Goal: Transaction & Acquisition: Book appointment/travel/reservation

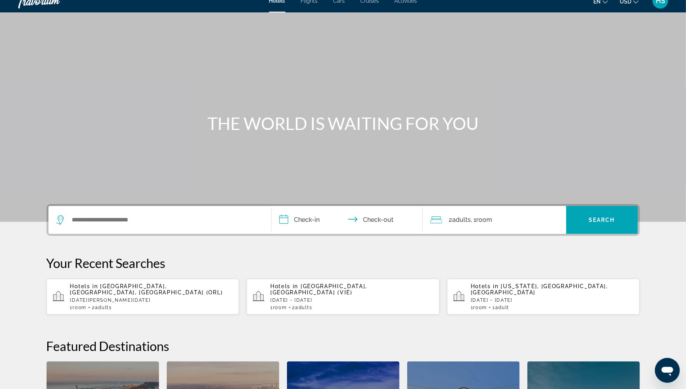
scroll to position [3, 0]
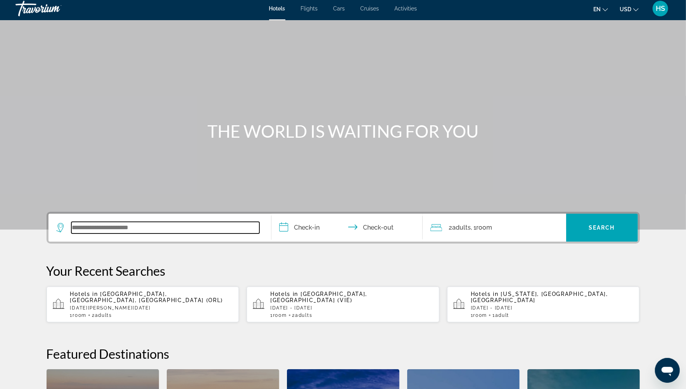
click at [207, 225] on input "Search widget" at bounding box center [165, 228] width 188 height 12
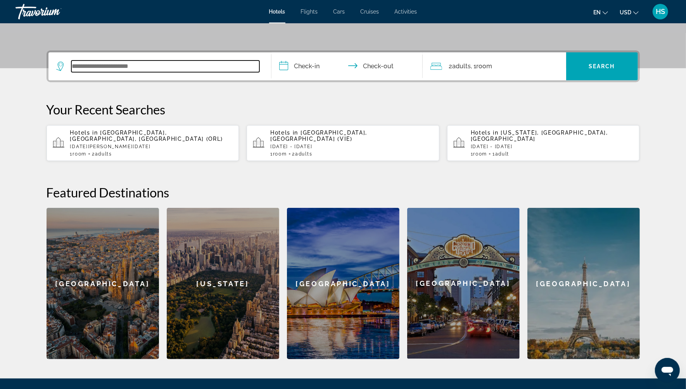
scroll to position [189, 0]
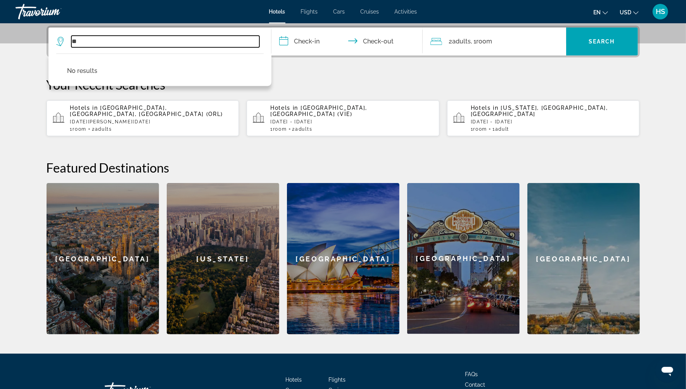
type input "*"
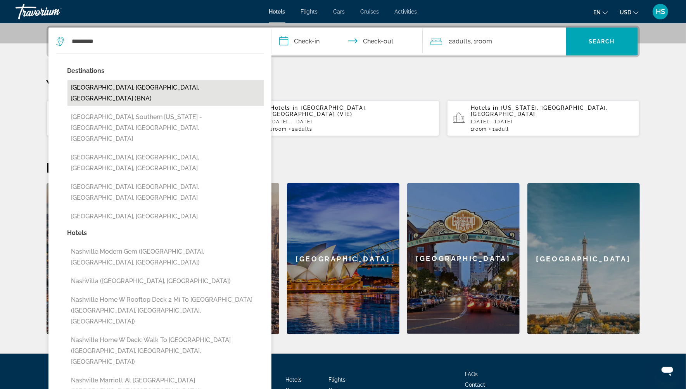
click at [161, 90] on button "[GEOGRAPHIC_DATA], [GEOGRAPHIC_DATA], [GEOGRAPHIC_DATA] (BNA)" at bounding box center [166, 93] width 196 height 26
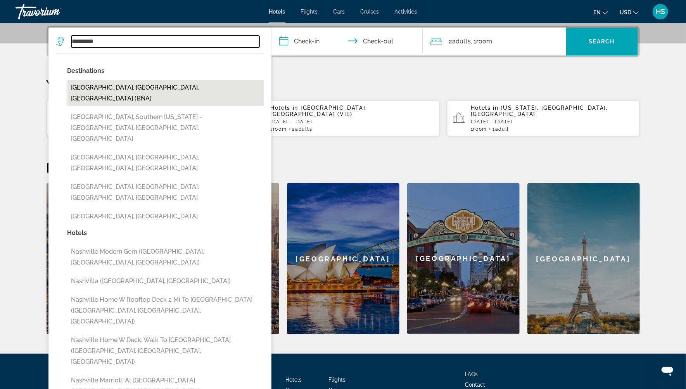
type input "**********"
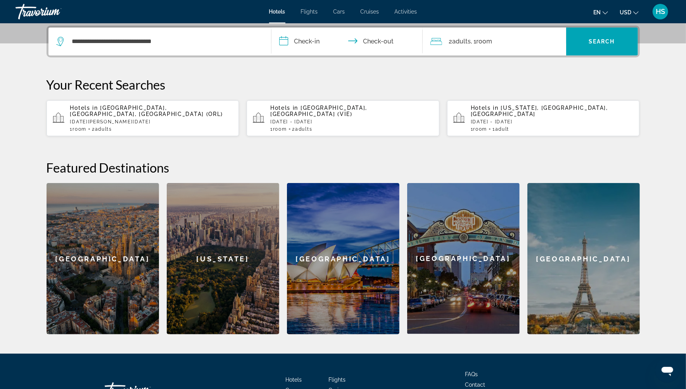
click at [312, 42] on input "**********" at bounding box center [349, 43] width 154 height 30
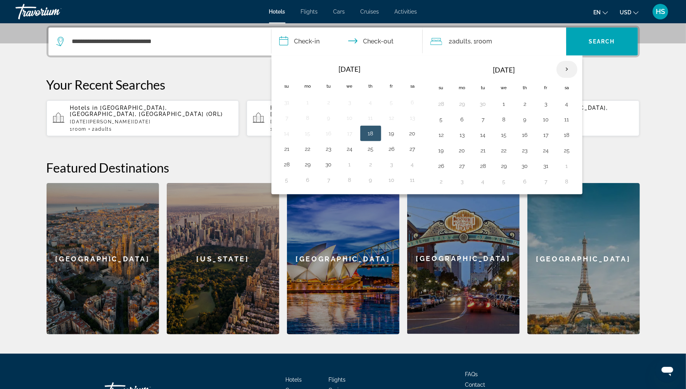
click at [563, 67] on th "Next month" at bounding box center [567, 69] width 21 height 17
click at [525, 118] on button "6" at bounding box center [525, 119] width 12 height 11
click at [438, 136] on button "9" at bounding box center [441, 135] width 12 height 11
type input "**********"
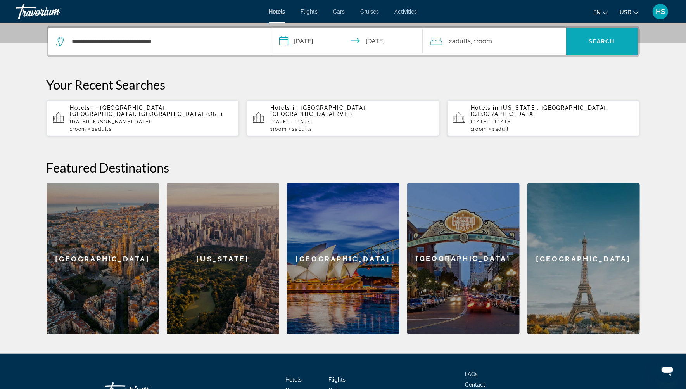
click at [572, 41] on span "Search widget" at bounding box center [602, 41] width 72 height 19
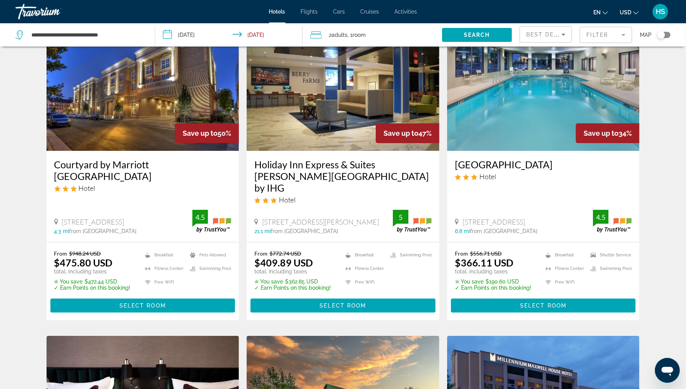
scroll to position [42, 0]
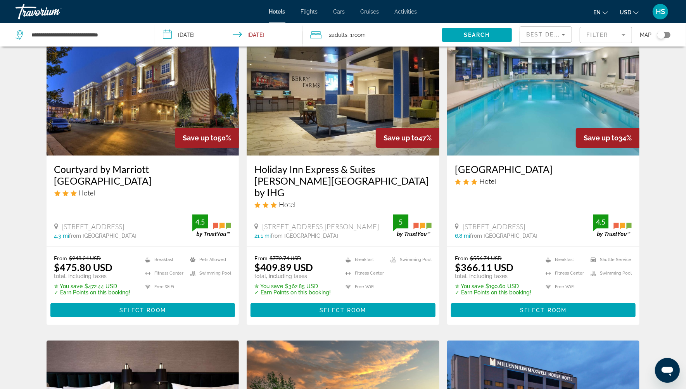
click at [166, 198] on div "Courtyard by Marriott [GEOGRAPHIC_DATA] Hotel" at bounding box center [142, 183] width 177 height 40
click at [164, 307] on span "Select Room" at bounding box center [142, 310] width 47 height 6
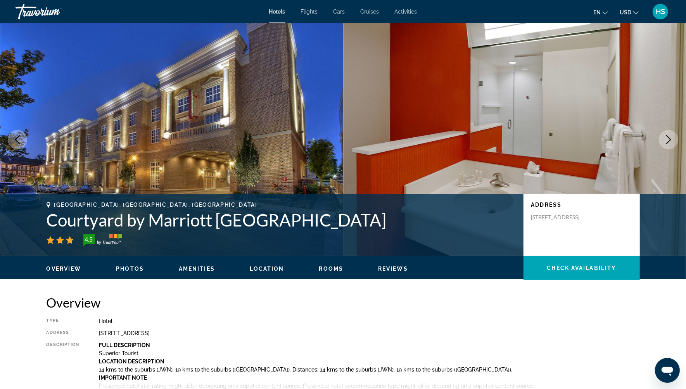
click at [667, 138] on icon "Next image" at bounding box center [668, 139] width 9 height 9
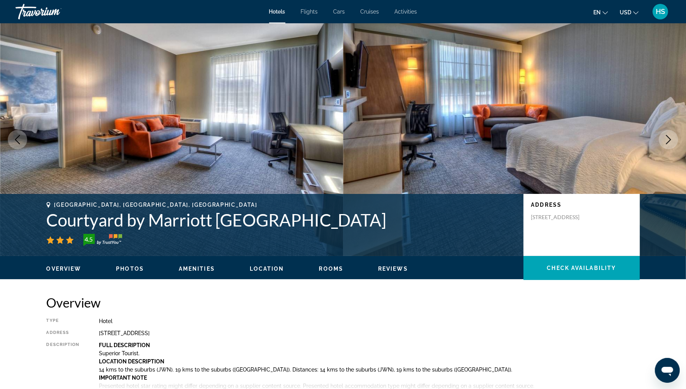
click at [668, 142] on icon "Next image" at bounding box center [668, 139] width 9 height 9
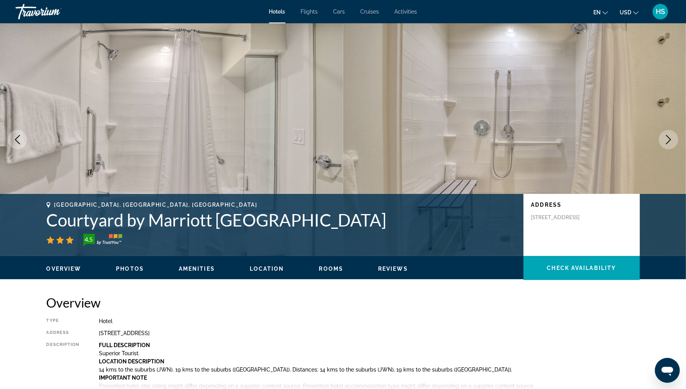
click at [668, 142] on icon "Next image" at bounding box center [668, 139] width 9 height 9
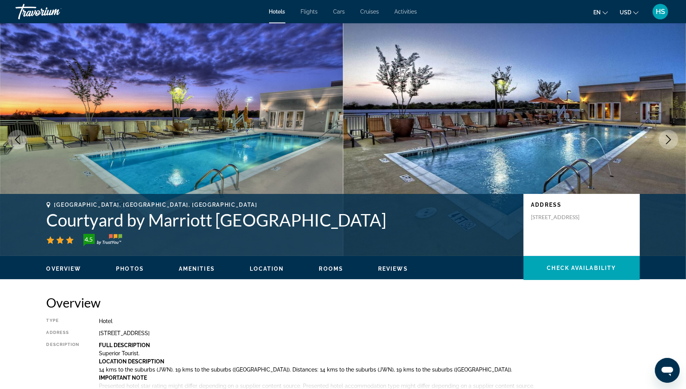
click at [668, 142] on icon "Next image" at bounding box center [668, 139] width 9 height 9
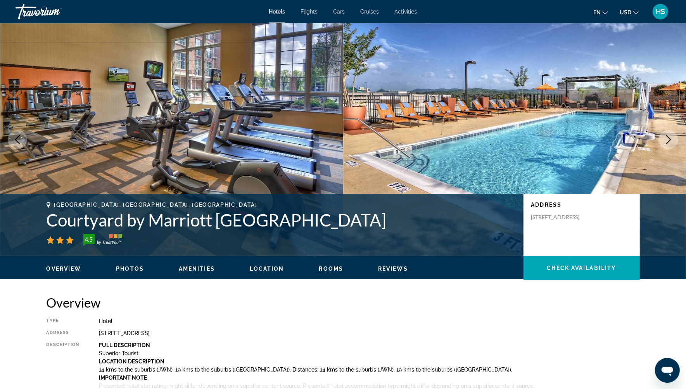
click at [667, 141] on icon "Next image" at bounding box center [668, 139] width 9 height 9
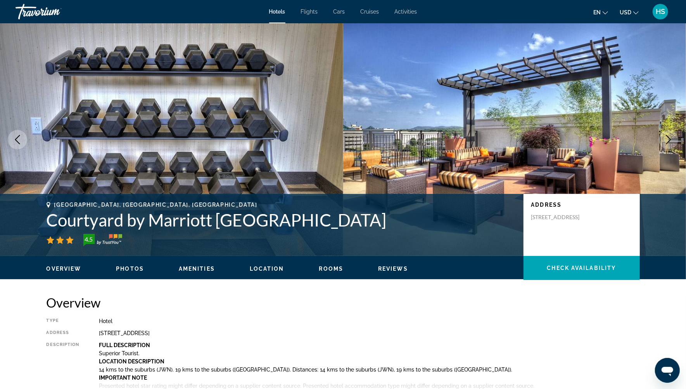
click at [667, 141] on icon "Next image" at bounding box center [668, 139] width 9 height 9
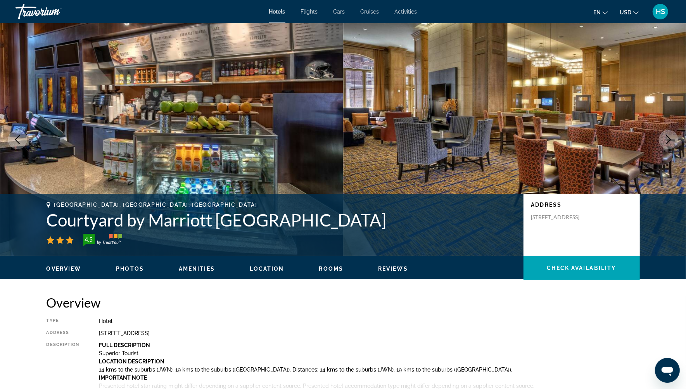
click at [667, 141] on icon "Next image" at bounding box center [668, 139] width 9 height 9
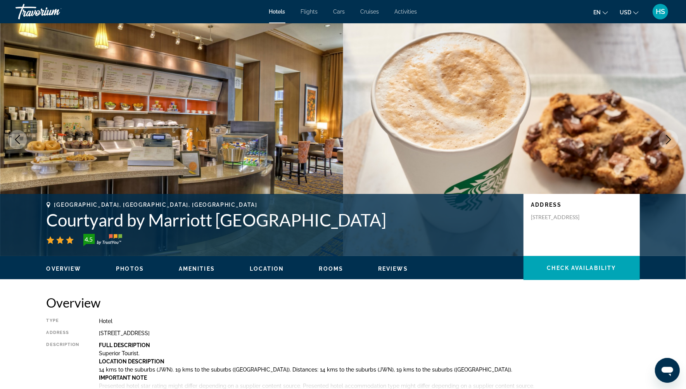
click at [667, 141] on icon "Next image" at bounding box center [668, 139] width 9 height 9
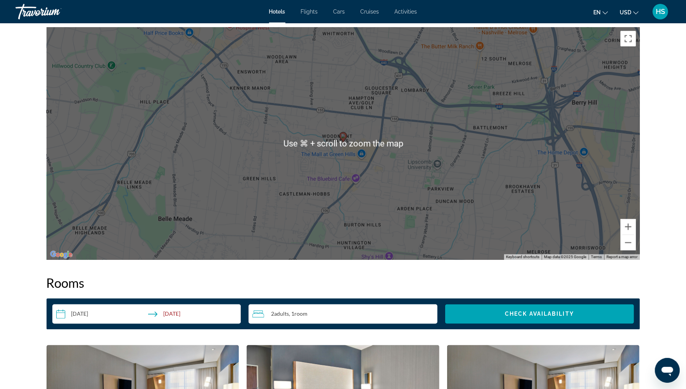
scroll to position [732, 0]
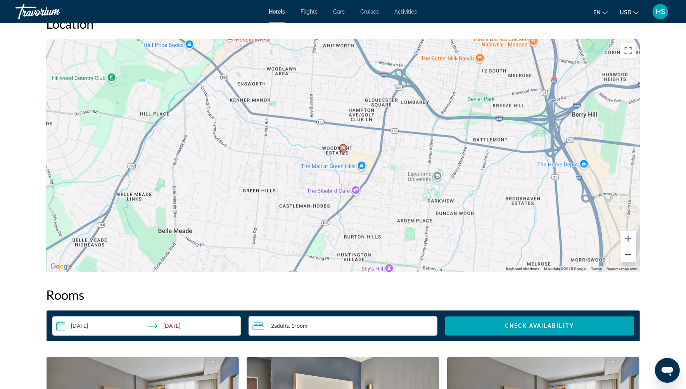
click at [630, 255] on button "Zoom out" at bounding box center [629, 255] width 16 height 16
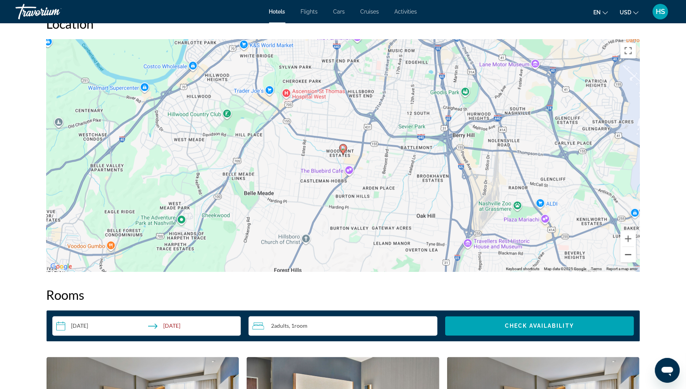
click at [630, 255] on button "Zoom out" at bounding box center [629, 255] width 16 height 16
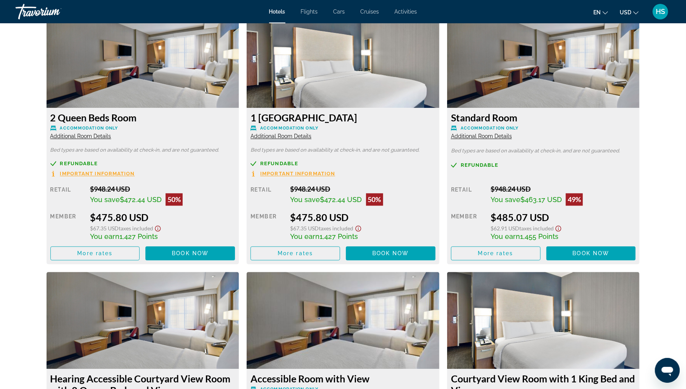
scroll to position [1080, 0]
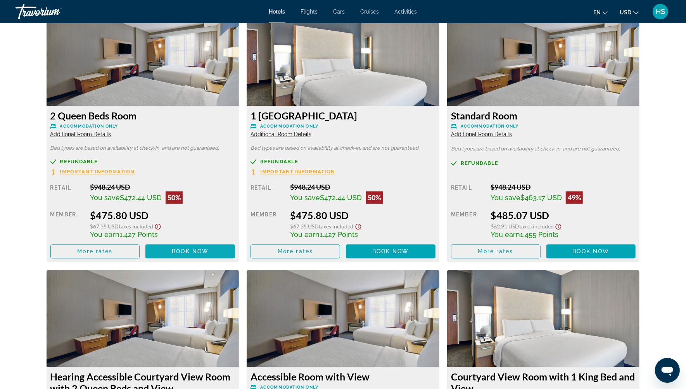
click at [189, 251] on span "Book now" at bounding box center [190, 251] width 37 height 6
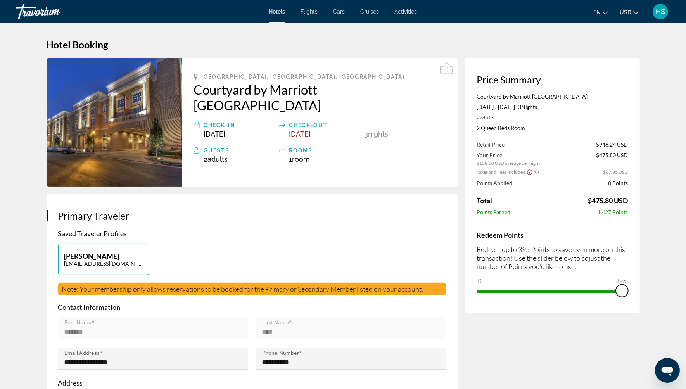
drag, startPoint x: 485, startPoint y: 279, endPoint x: 639, endPoint y: 286, distance: 153.4
click at [639, 286] on div "Price Summary Courtyard by Marriott [GEOGRAPHIC_DATA] [DATE] - [DATE] - 3 Night…" at bounding box center [553, 185] width 175 height 255
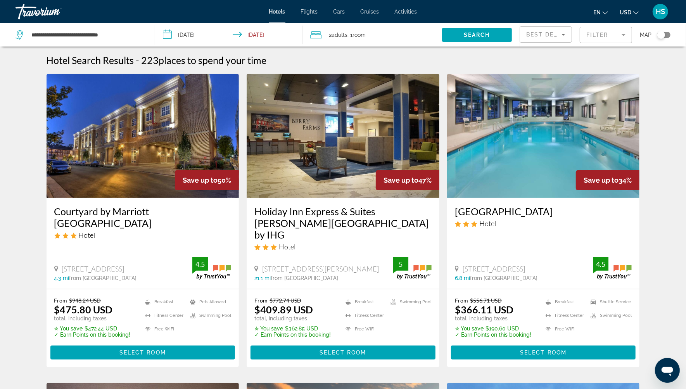
click at [669, 36] on div "Toggle map" at bounding box center [664, 35] width 13 height 6
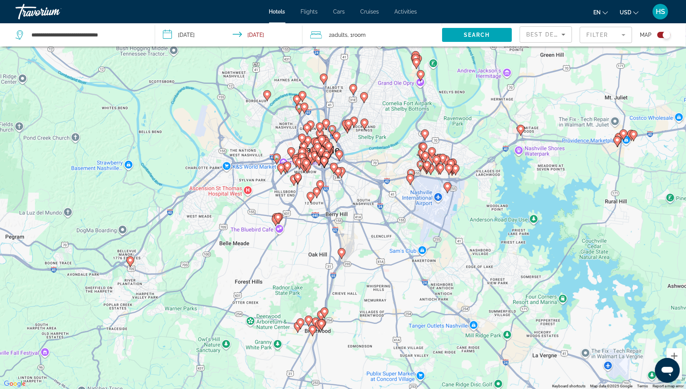
drag, startPoint x: 129, startPoint y: 127, endPoint x: 398, endPoint y: 230, distance: 288.3
click at [398, 230] on div "To activate drag with keyboard, press Alt + Enter. Once in keyboard drag state,…" at bounding box center [343, 194] width 686 height 389
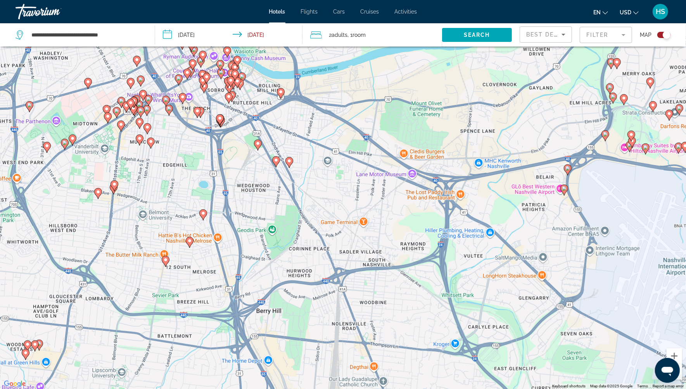
drag, startPoint x: 140, startPoint y: 99, endPoint x: 261, endPoint y: 218, distance: 168.7
click at [261, 218] on div "To activate drag with keyboard, press Alt + Enter. Once in keyboard drag state,…" at bounding box center [343, 194] width 686 height 389
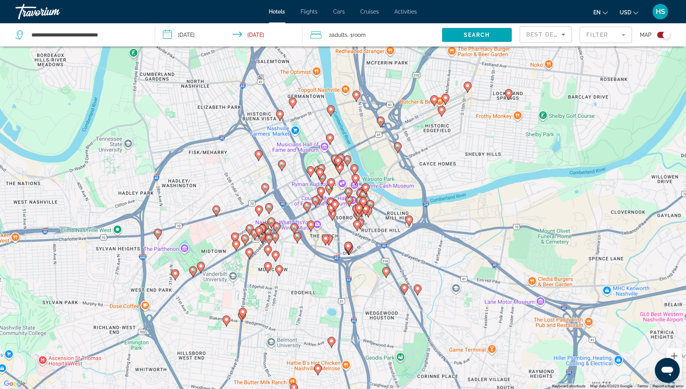
drag, startPoint x: 183, startPoint y: 201, endPoint x: 308, endPoint y: 305, distance: 163.4
click at [309, 305] on div "To activate drag with keyboard, press Alt + Enter. Once in keyboard drag state,…" at bounding box center [343, 194] width 686 height 389
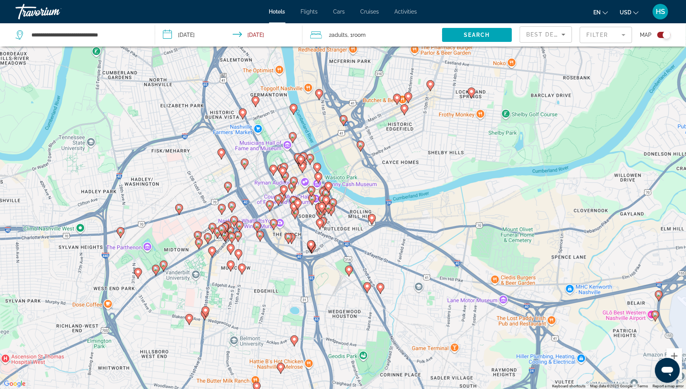
drag, startPoint x: 455, startPoint y: 151, endPoint x: 421, endPoint y: 114, distance: 50.5
click at [421, 114] on div "To activate drag with keyboard, press Alt + Enter. Once in keyboard drag state,…" at bounding box center [343, 194] width 686 height 389
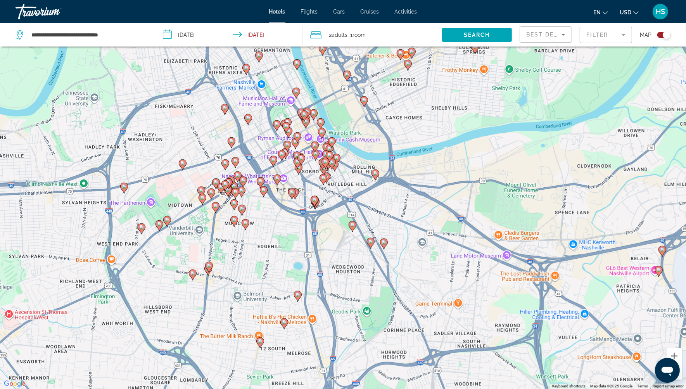
click at [376, 171] on image "Main content" at bounding box center [375, 173] width 5 height 5
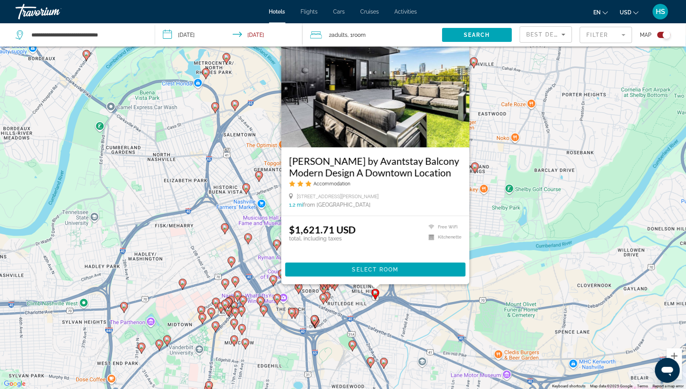
click at [250, 237] on image "Main content" at bounding box center [248, 237] width 5 height 5
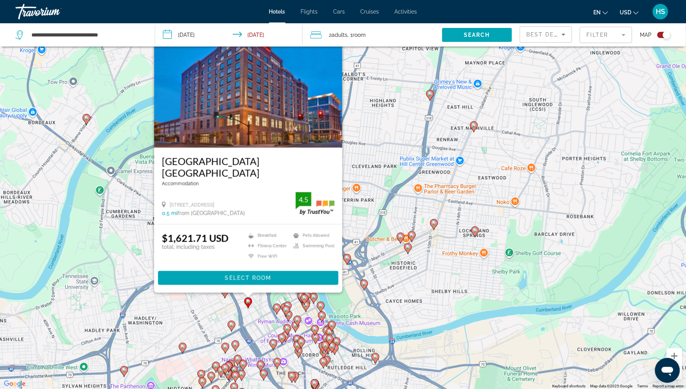
click at [277, 307] on image "Main content" at bounding box center [277, 307] width 5 height 5
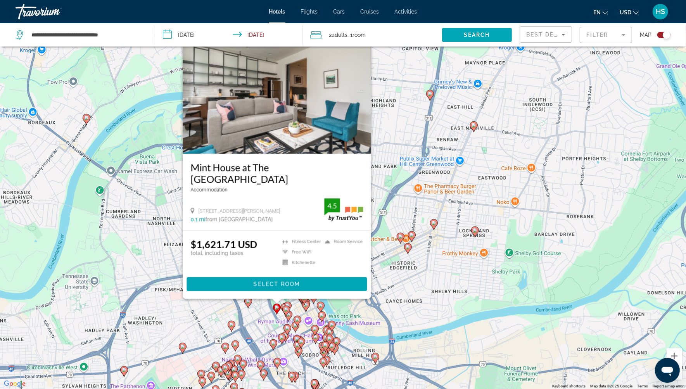
click at [289, 310] on icon "Main content" at bounding box center [285, 311] width 7 height 10
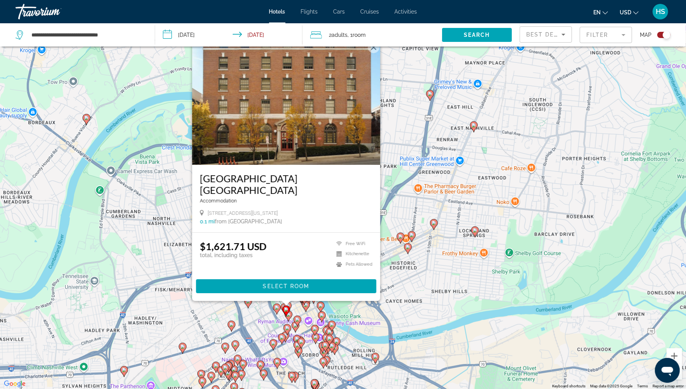
click at [660, 35] on div "Toggle map" at bounding box center [664, 35] width 13 height 6
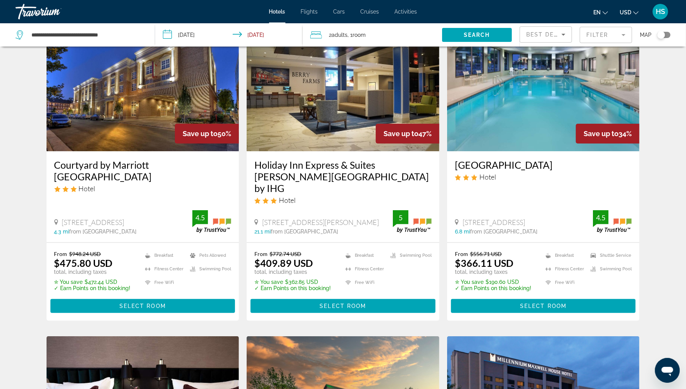
scroll to position [54, 0]
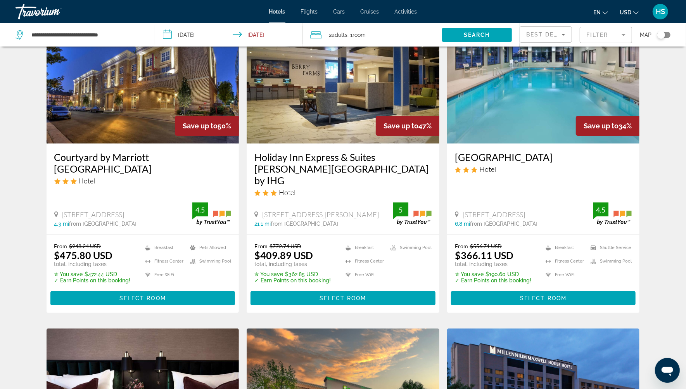
click at [599, 34] on mat-form-field "Filter" at bounding box center [606, 35] width 52 height 16
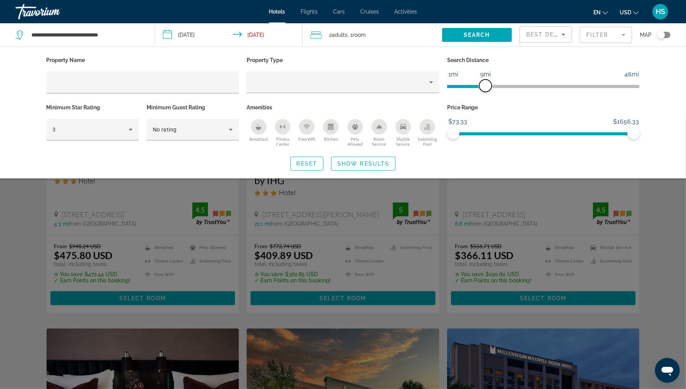
drag, startPoint x: 571, startPoint y: 81, endPoint x: 486, endPoint y: 85, distance: 84.3
click at [486, 85] on span "ngx-slider" at bounding box center [486, 86] width 12 height 12
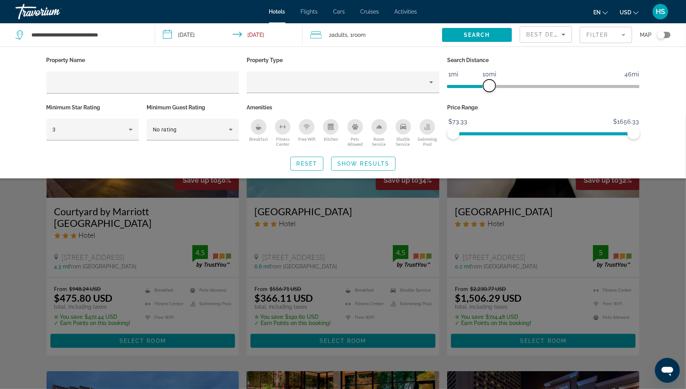
click at [490, 87] on span "ngx-slider" at bounding box center [489, 86] width 12 height 12
click at [377, 163] on span "Show Results" at bounding box center [364, 164] width 52 height 6
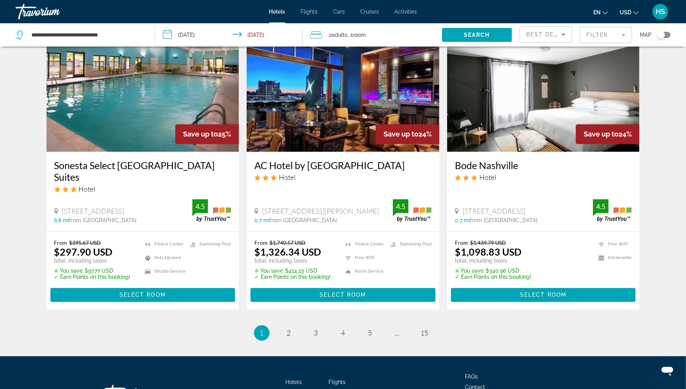
scroll to position [941, 0]
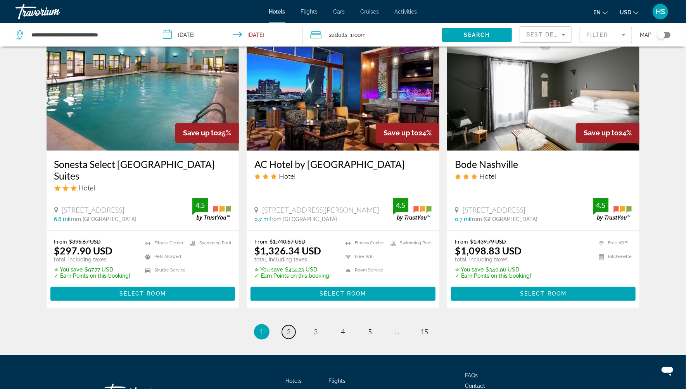
click at [286, 327] on link "page 2" at bounding box center [289, 332] width 14 height 14
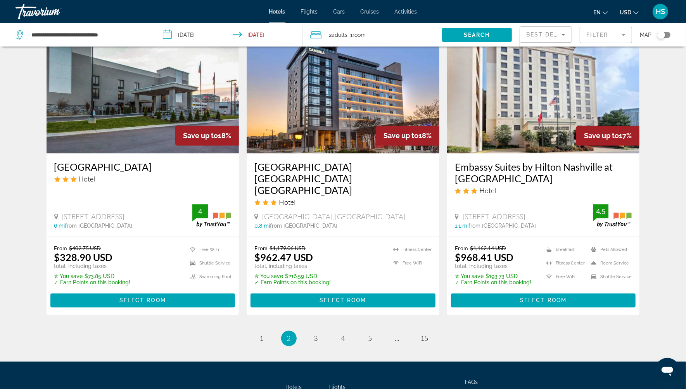
scroll to position [939, 0]
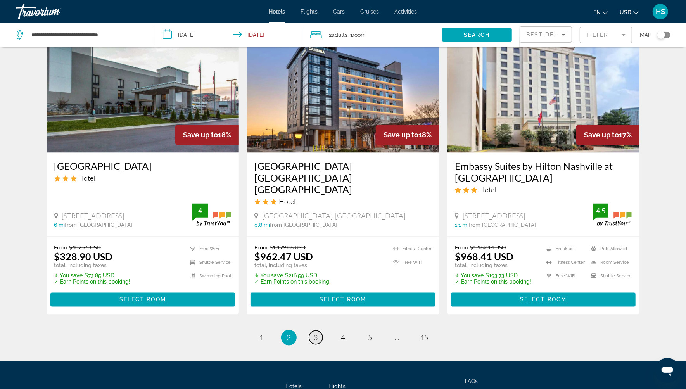
click at [313, 331] on link "page 3" at bounding box center [316, 338] width 14 height 14
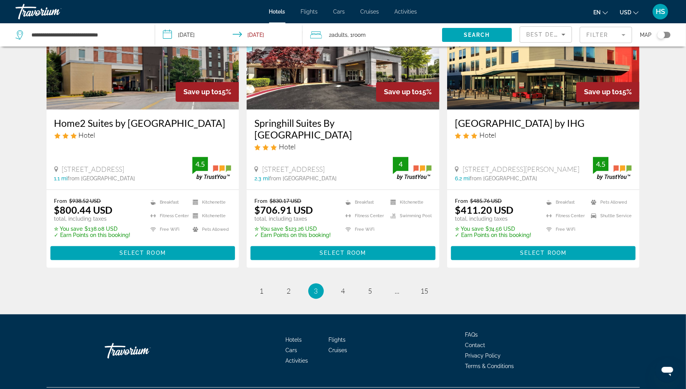
scroll to position [1001, 0]
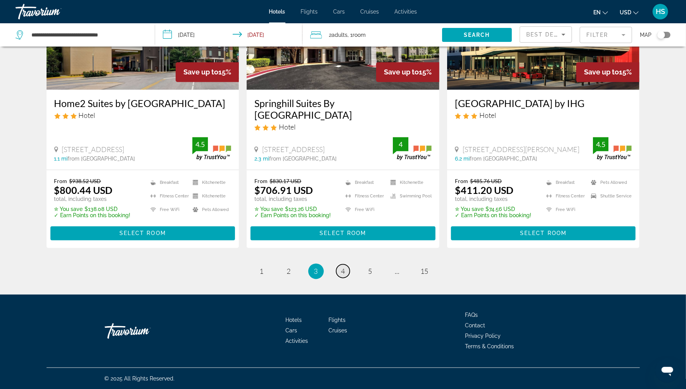
click at [344, 273] on span "4" at bounding box center [343, 271] width 4 height 9
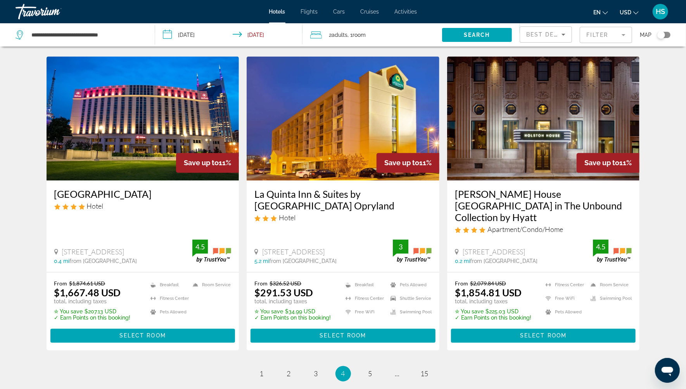
scroll to position [883, 0]
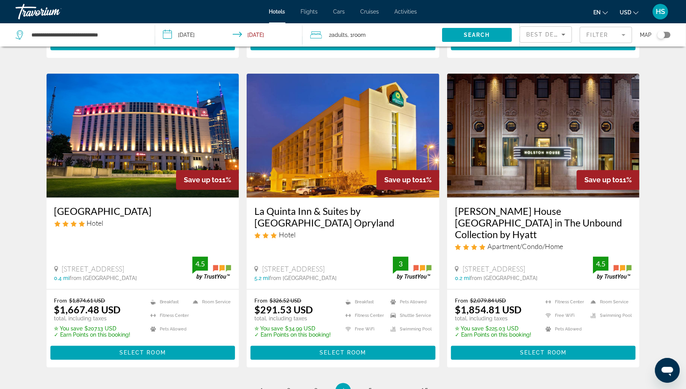
click at [553, 128] on img "Main content" at bounding box center [543, 136] width 193 height 124
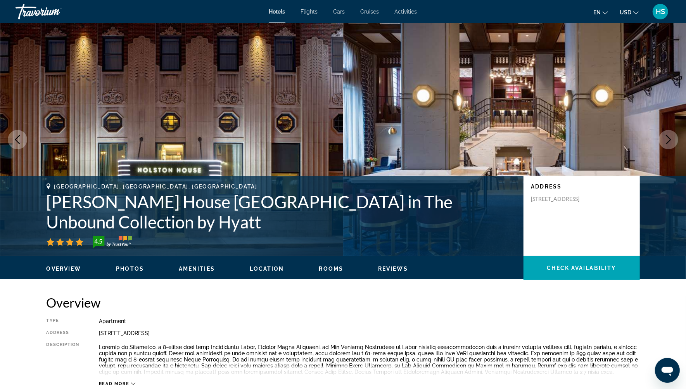
click at [671, 139] on icon "Next image" at bounding box center [669, 139] width 5 height 9
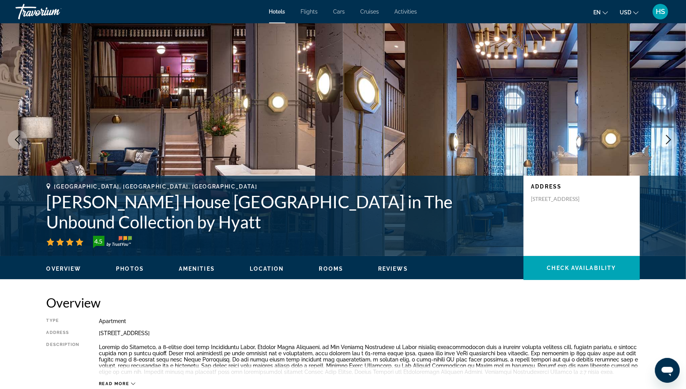
click at [668, 140] on icon "Next image" at bounding box center [668, 139] width 9 height 9
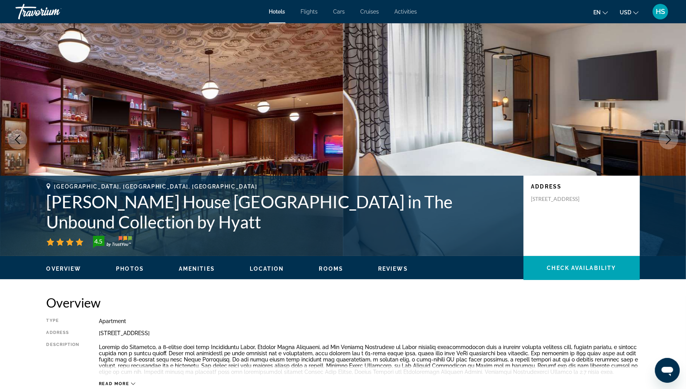
click at [668, 139] on icon "Next image" at bounding box center [668, 139] width 9 height 9
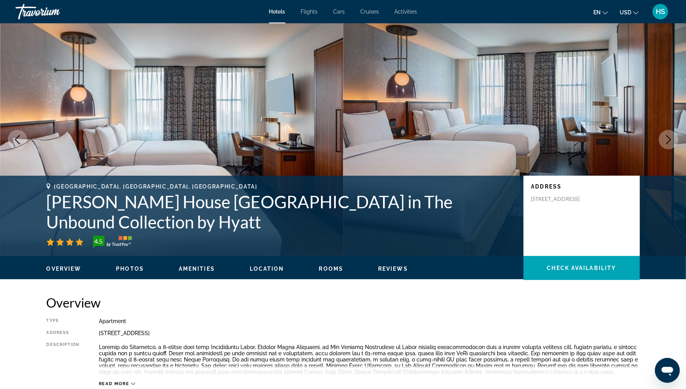
click at [668, 139] on icon "Next image" at bounding box center [668, 139] width 9 height 9
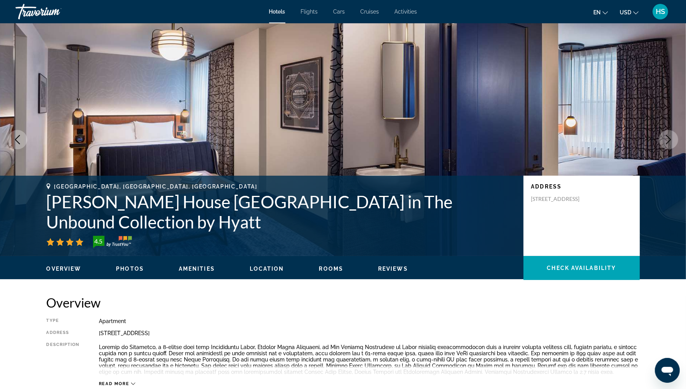
click at [669, 139] on icon "Next image" at bounding box center [668, 139] width 9 height 9
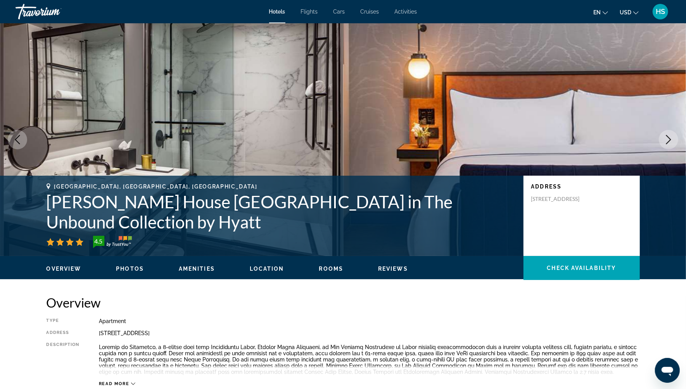
click at [669, 139] on icon "Next image" at bounding box center [668, 139] width 9 height 9
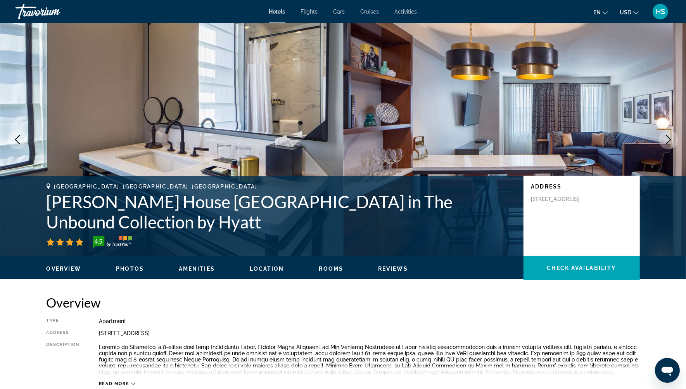
click at [669, 139] on icon "Next image" at bounding box center [668, 139] width 9 height 9
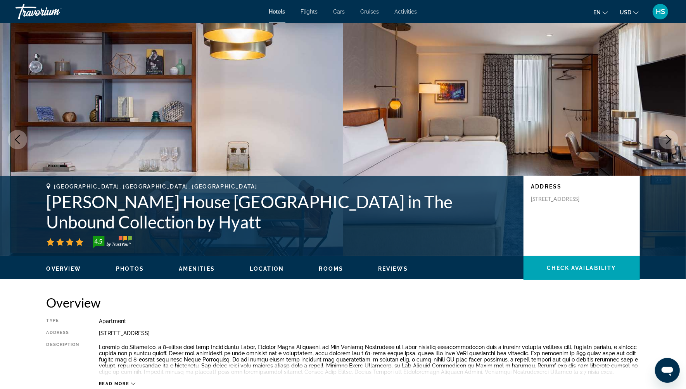
click at [669, 139] on icon "Next image" at bounding box center [668, 139] width 9 height 9
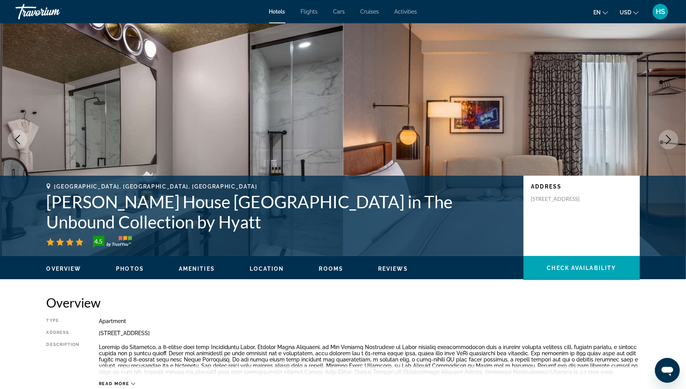
click at [669, 139] on icon "Next image" at bounding box center [668, 139] width 9 height 9
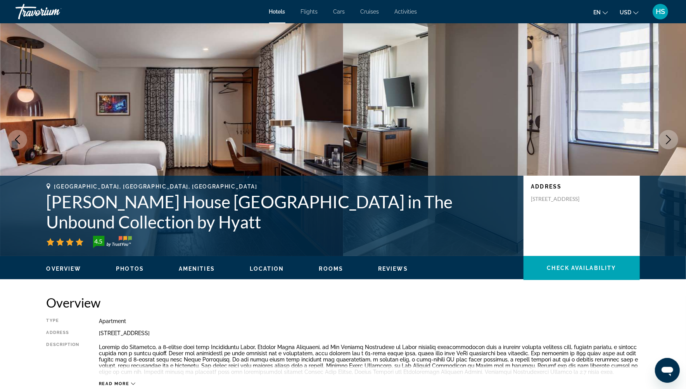
click at [669, 139] on icon "Next image" at bounding box center [668, 139] width 9 height 9
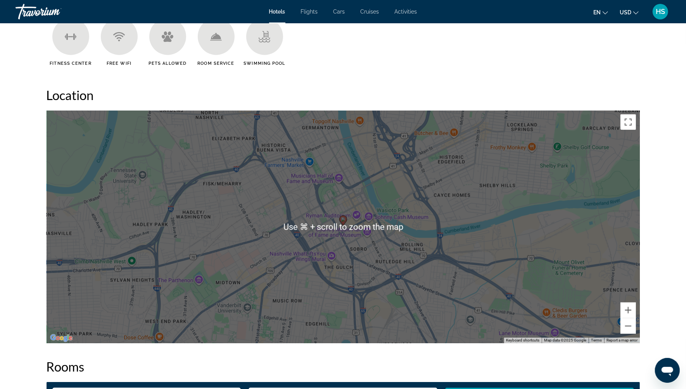
scroll to position [653, 0]
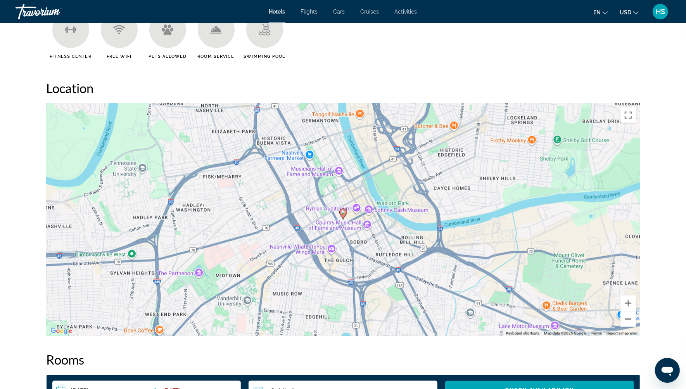
click at [628, 319] on button "Zoom out" at bounding box center [629, 320] width 16 height 16
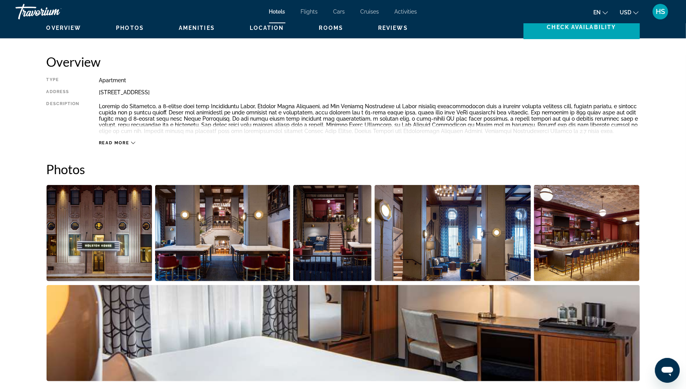
scroll to position [0, 0]
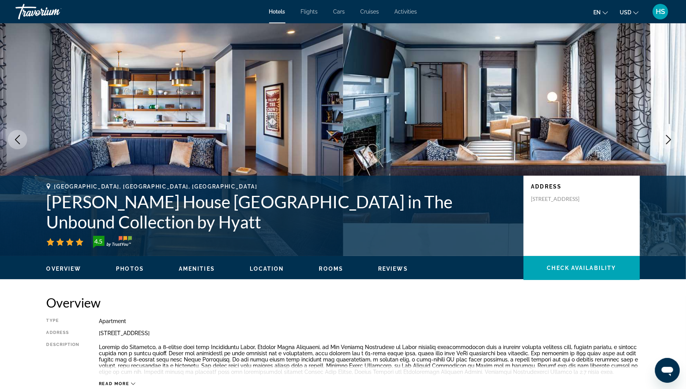
click at [408, 10] on span "Activities" at bounding box center [406, 12] width 23 height 6
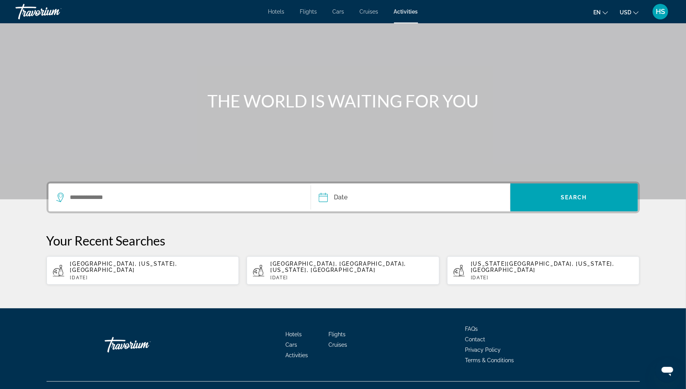
scroll to position [36, 0]
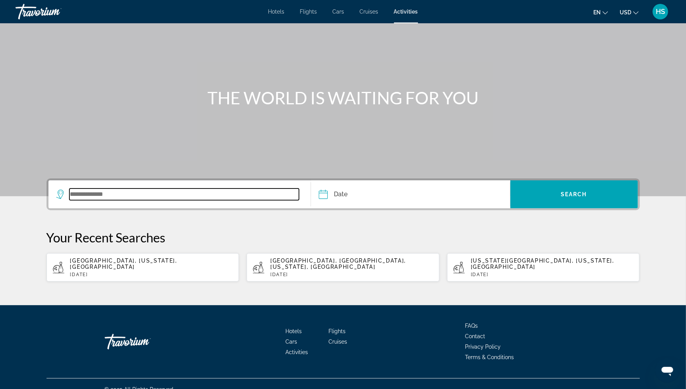
click at [131, 197] on input "Search widget" at bounding box center [184, 195] width 230 height 12
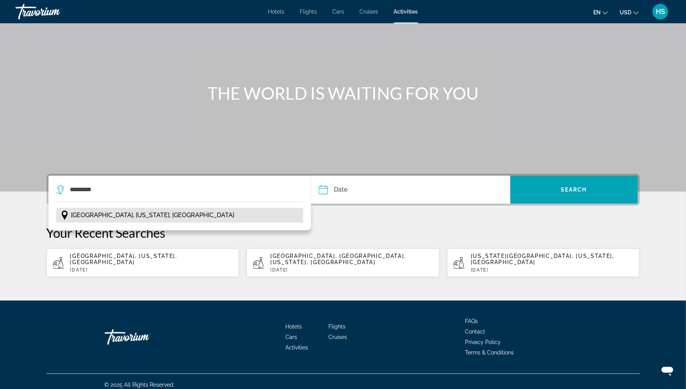
click at [109, 217] on span "[GEOGRAPHIC_DATA], [US_STATE], [GEOGRAPHIC_DATA]" at bounding box center [152, 215] width 163 height 11
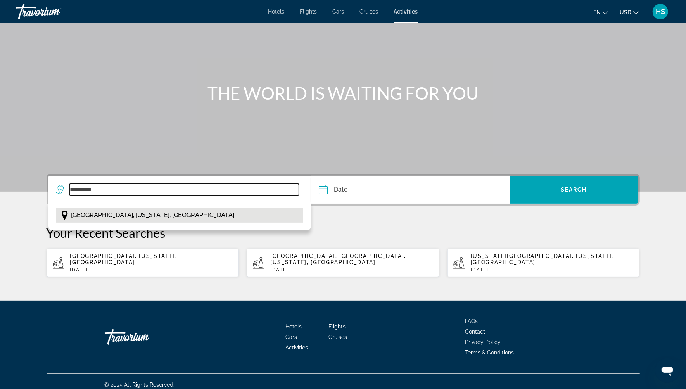
type input "**********"
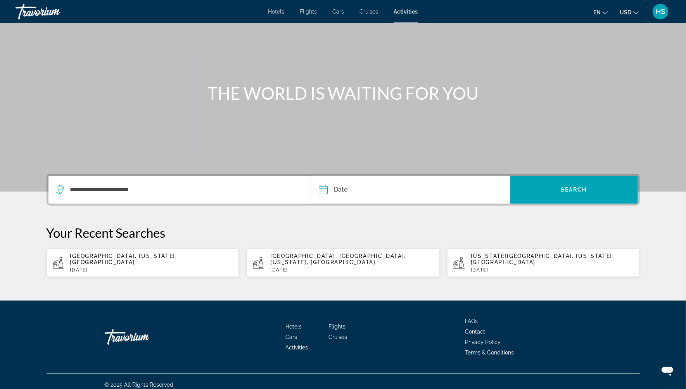
click at [381, 193] on input "Date" at bounding box center [366, 191] width 99 height 30
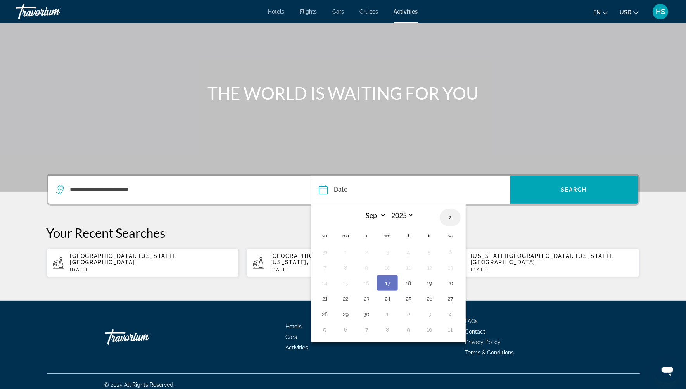
click at [450, 216] on th "Next month" at bounding box center [450, 217] width 21 height 17
select select "**"
click at [409, 266] on button "6" at bounding box center [408, 267] width 12 height 11
type input "**********"
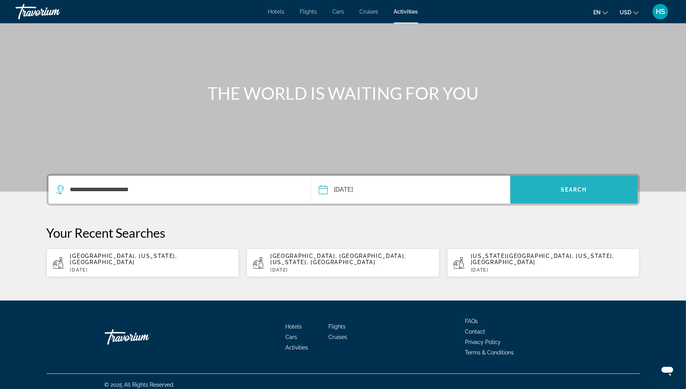
click at [563, 190] on span "Search" at bounding box center [574, 190] width 26 height 6
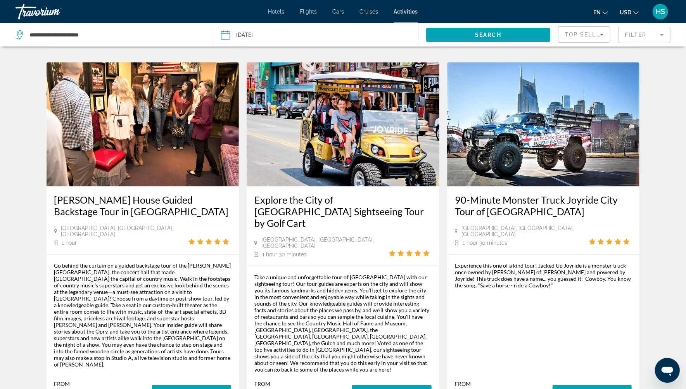
scroll to position [1075, 0]
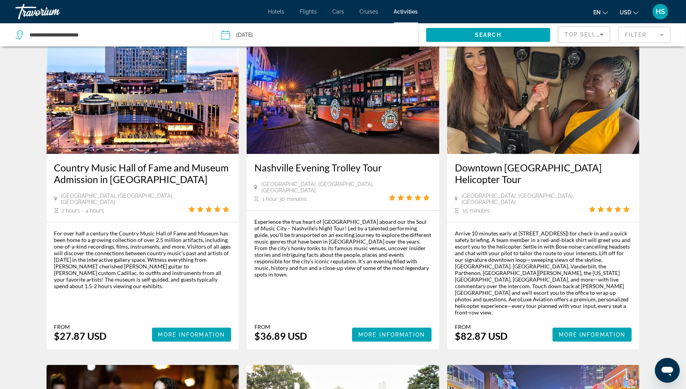
scroll to position [48, 0]
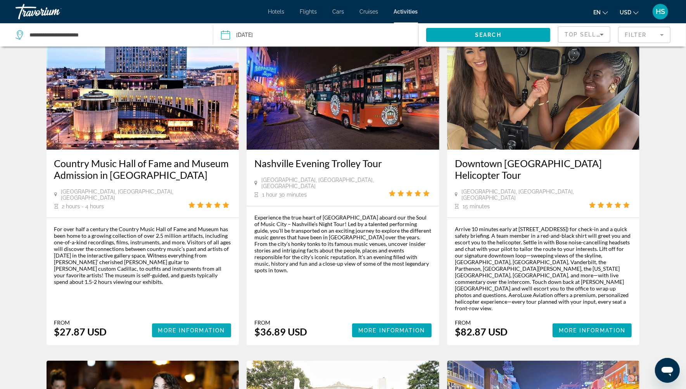
click at [177, 327] on span "More Information" at bounding box center [191, 330] width 67 height 6
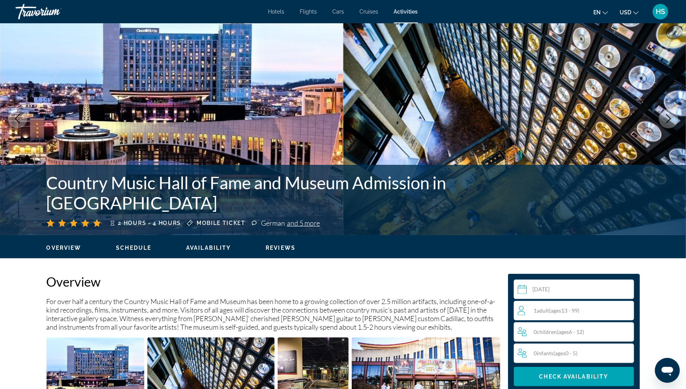
scroll to position [25, 0]
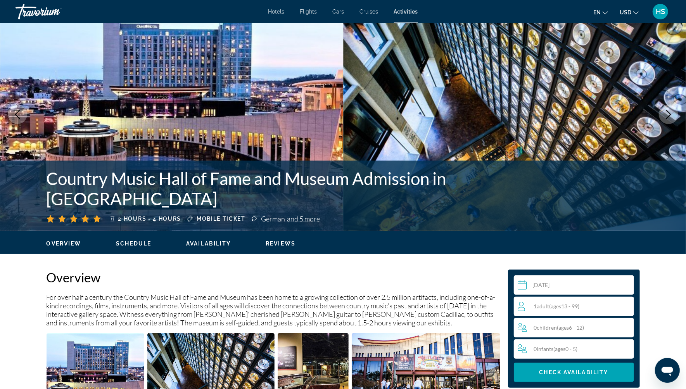
click at [668, 112] on icon "Next image" at bounding box center [669, 114] width 5 height 9
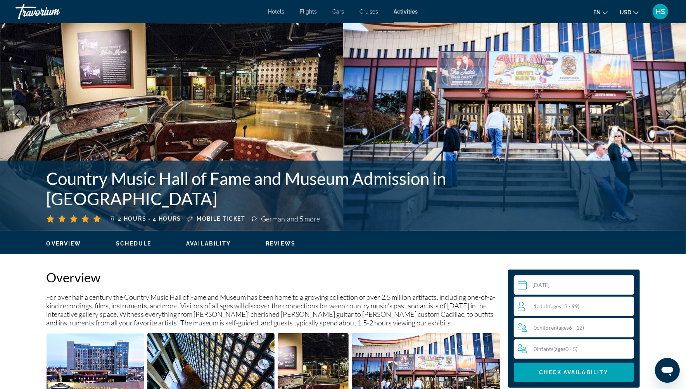
click at [668, 112] on icon "Next image" at bounding box center [669, 114] width 5 height 9
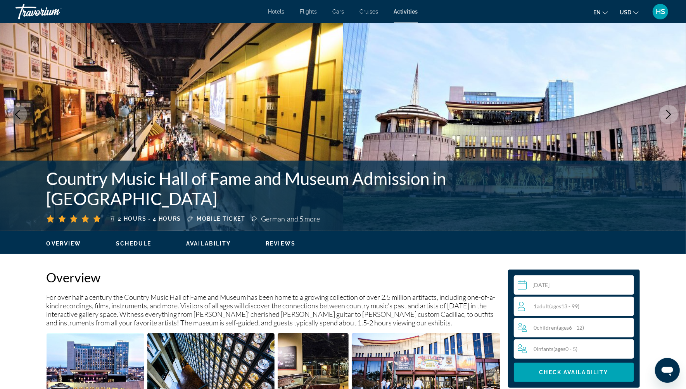
click at [668, 112] on icon "Next image" at bounding box center [669, 114] width 5 height 9
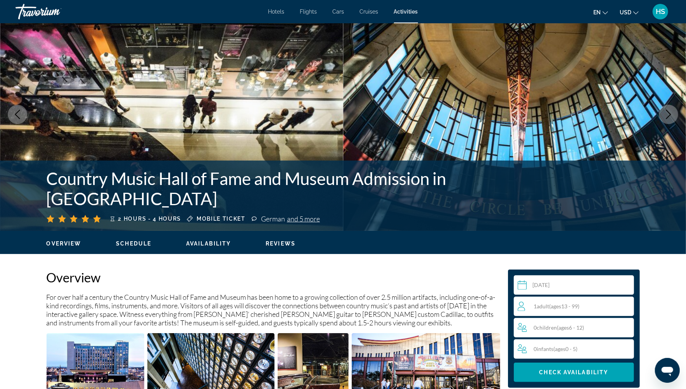
click at [668, 112] on icon "Next image" at bounding box center [669, 114] width 5 height 9
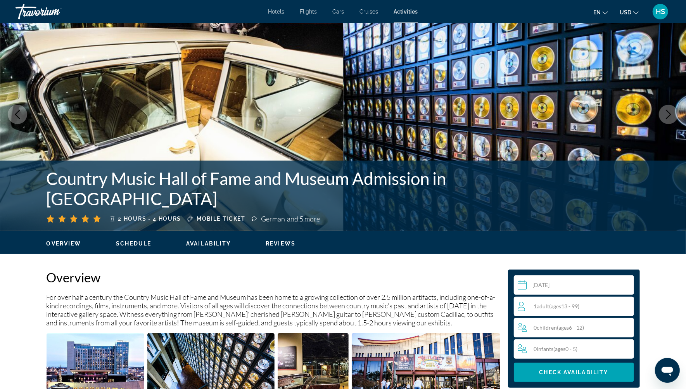
click at [668, 112] on icon "Next image" at bounding box center [669, 114] width 5 height 9
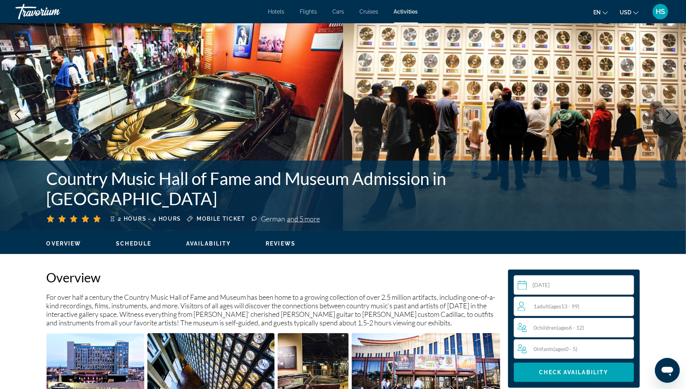
click at [668, 112] on icon "Next image" at bounding box center [669, 114] width 5 height 9
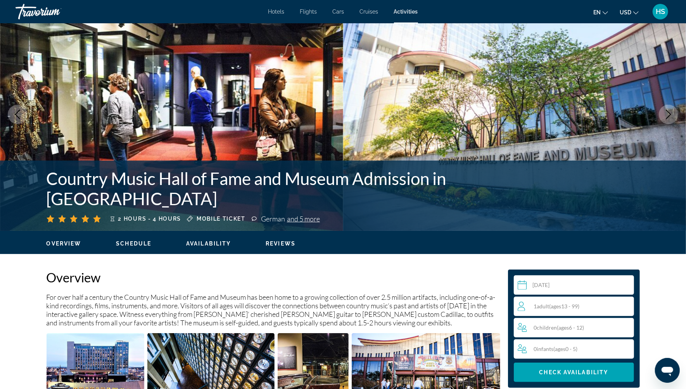
click at [668, 112] on icon "Next image" at bounding box center [669, 114] width 5 height 9
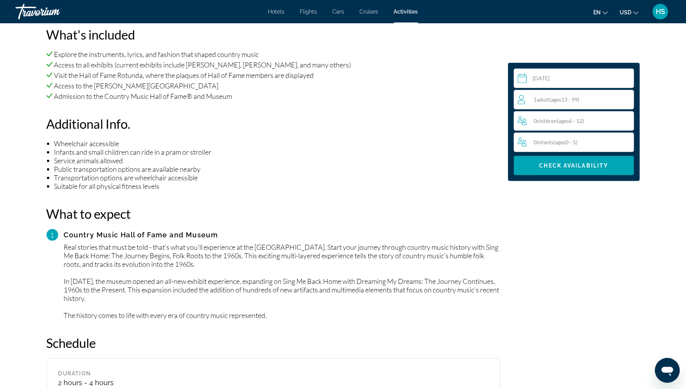
scroll to position [555, 0]
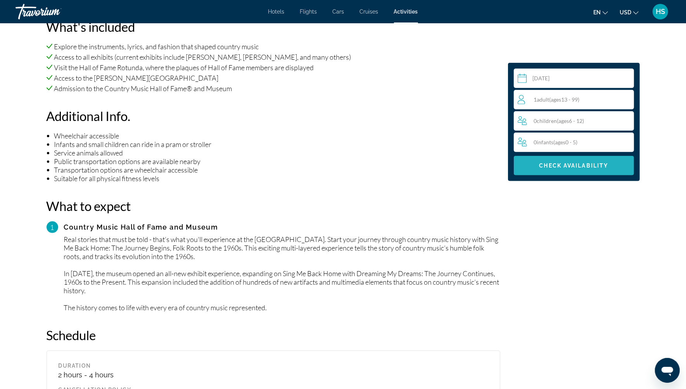
click at [560, 168] on span "Check Availability" at bounding box center [574, 166] width 69 height 6
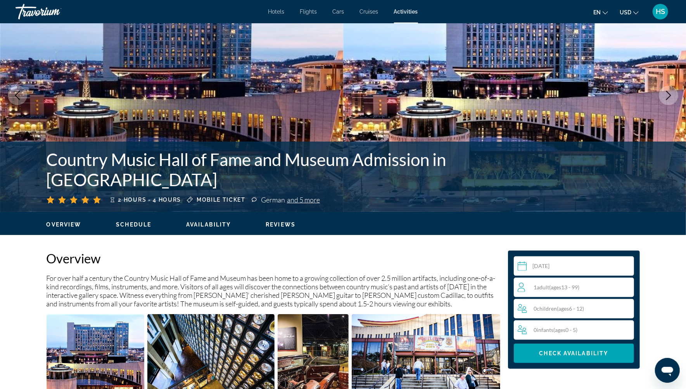
scroll to position [0, 0]
